Goal: Task Accomplishment & Management: Use online tool/utility

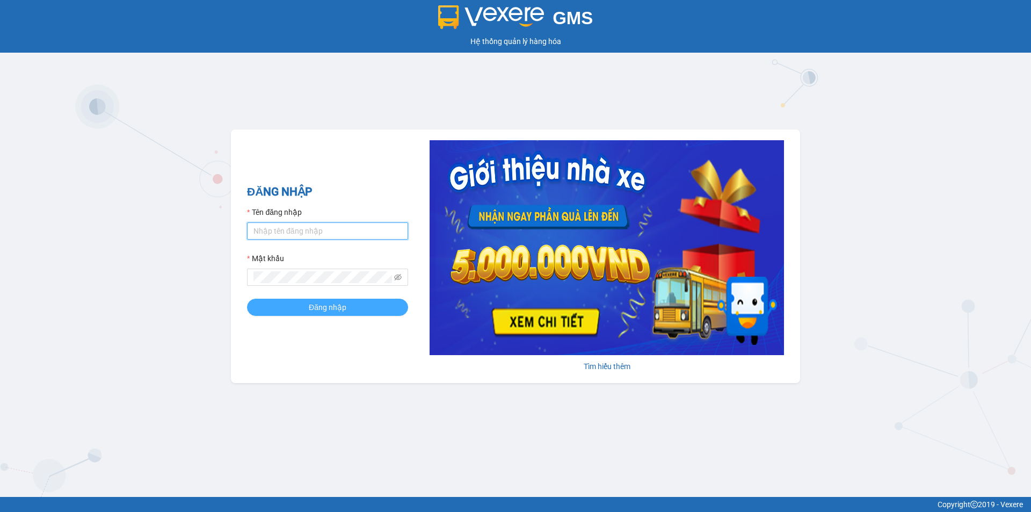
type input "haidang.hao"
click at [342, 302] on span "Đăng nhập" at bounding box center [328, 307] width 38 height 12
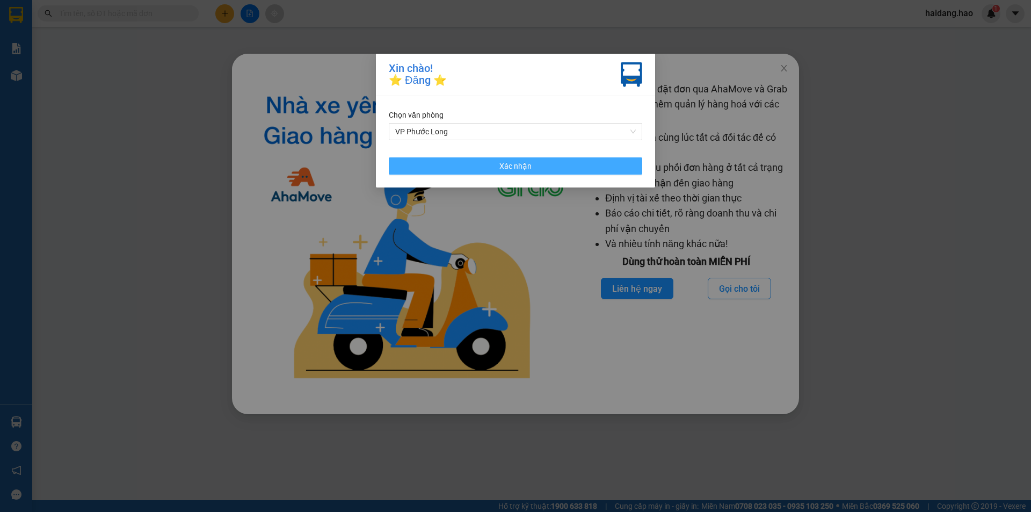
click at [512, 167] on span "Xác nhận" at bounding box center [515, 166] width 32 height 12
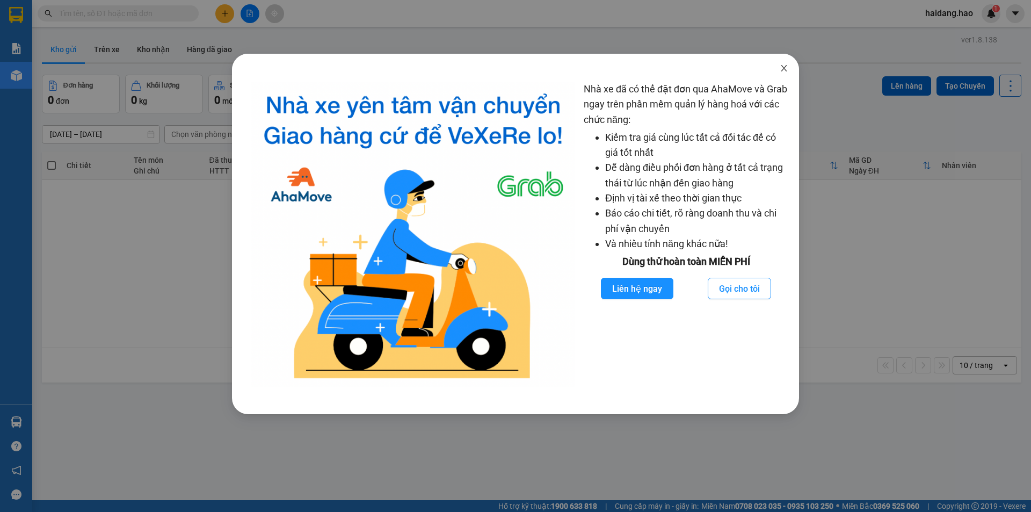
click at [782, 69] on icon "close" at bounding box center [783, 68] width 9 height 9
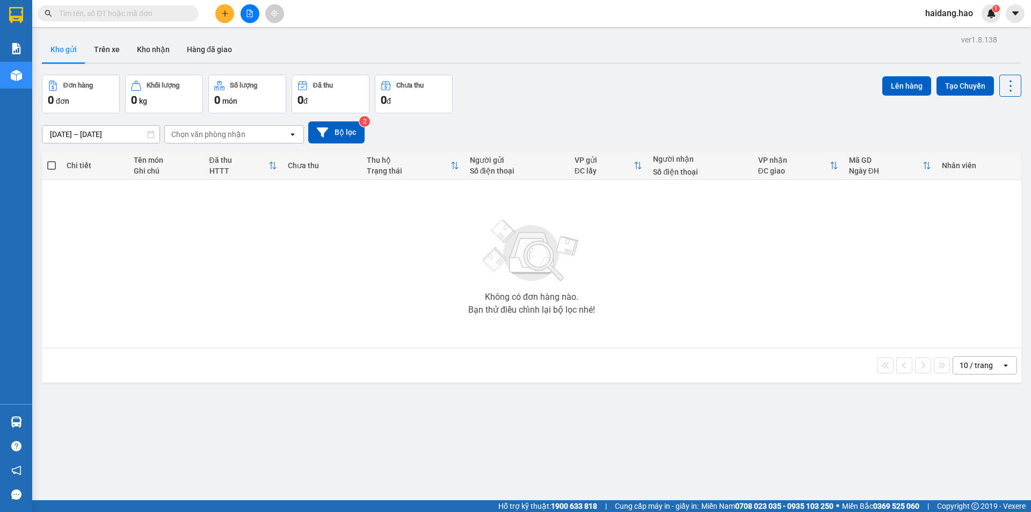
click at [76, 94] on div "0 đơn" at bounding box center [81, 99] width 66 height 15
click at [225, 11] on icon "plus" at bounding box center [224, 13] width 1 height 6
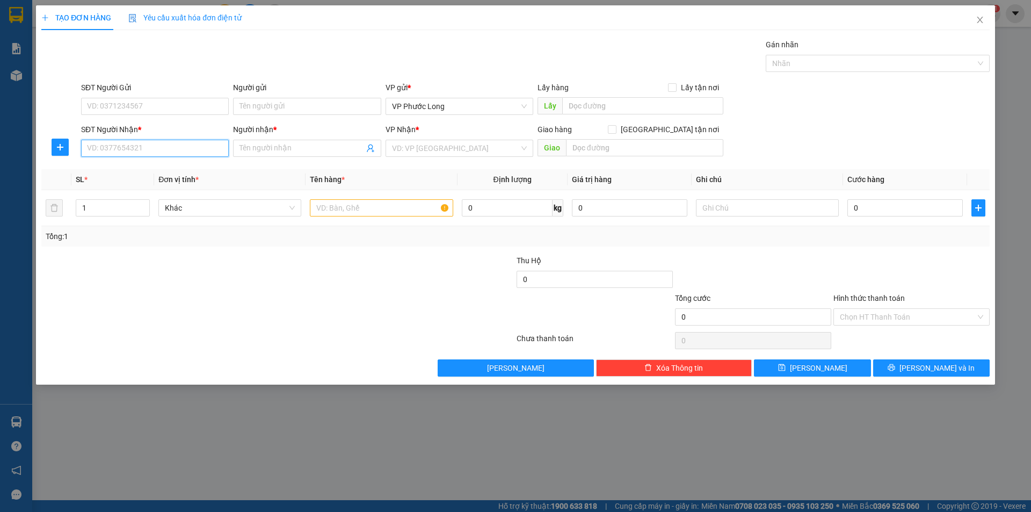
click at [139, 149] on input "SĐT Người Nhận *" at bounding box center [155, 148] width 148 height 17
